Goal: Transaction & Acquisition: Purchase product/service

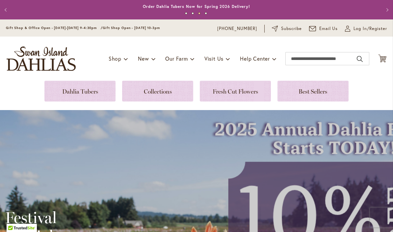
click at [86, 91] on link at bounding box center [79, 91] width 71 height 21
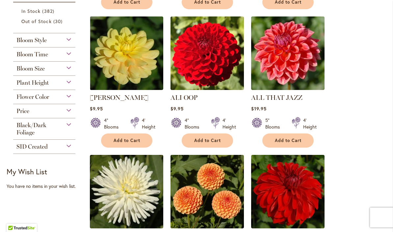
scroll to position [272, 0]
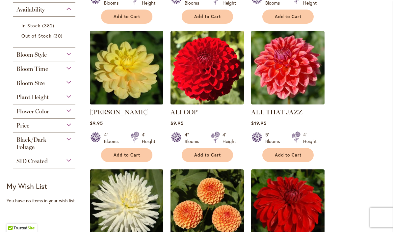
click at [66, 115] on div "Flower Color" at bounding box center [44, 109] width 62 height 11
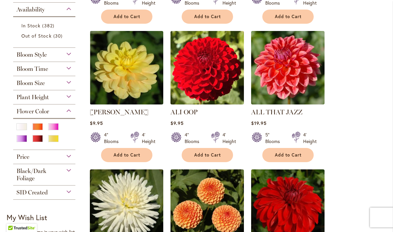
click at [37, 141] on div "Red" at bounding box center [37, 138] width 11 height 7
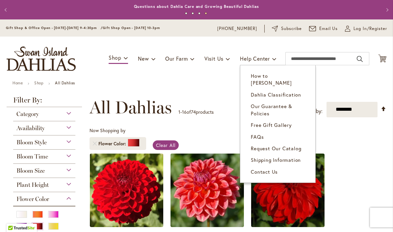
click at [293, 156] on span "Shipping Information" at bounding box center [276, 159] width 50 height 7
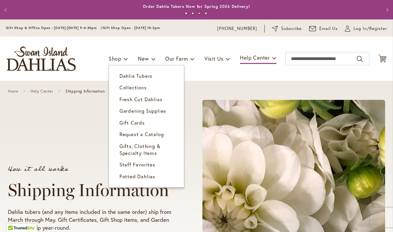
click at [147, 75] on span "Dahlia Tubers" at bounding box center [136, 75] width 33 height 7
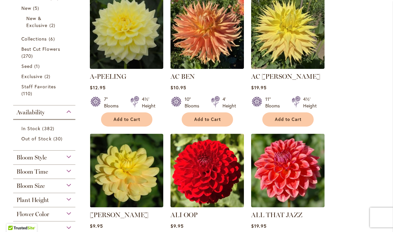
scroll to position [169, 0]
click at [68, 188] on div "Bloom Size" at bounding box center [44, 184] width 62 height 11
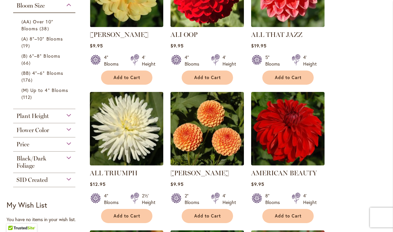
click at [51, 41] on span "(A) 8"–10" Blooms" at bounding box center [41, 39] width 41 height 6
